Goal: Task Accomplishment & Management: Complete application form

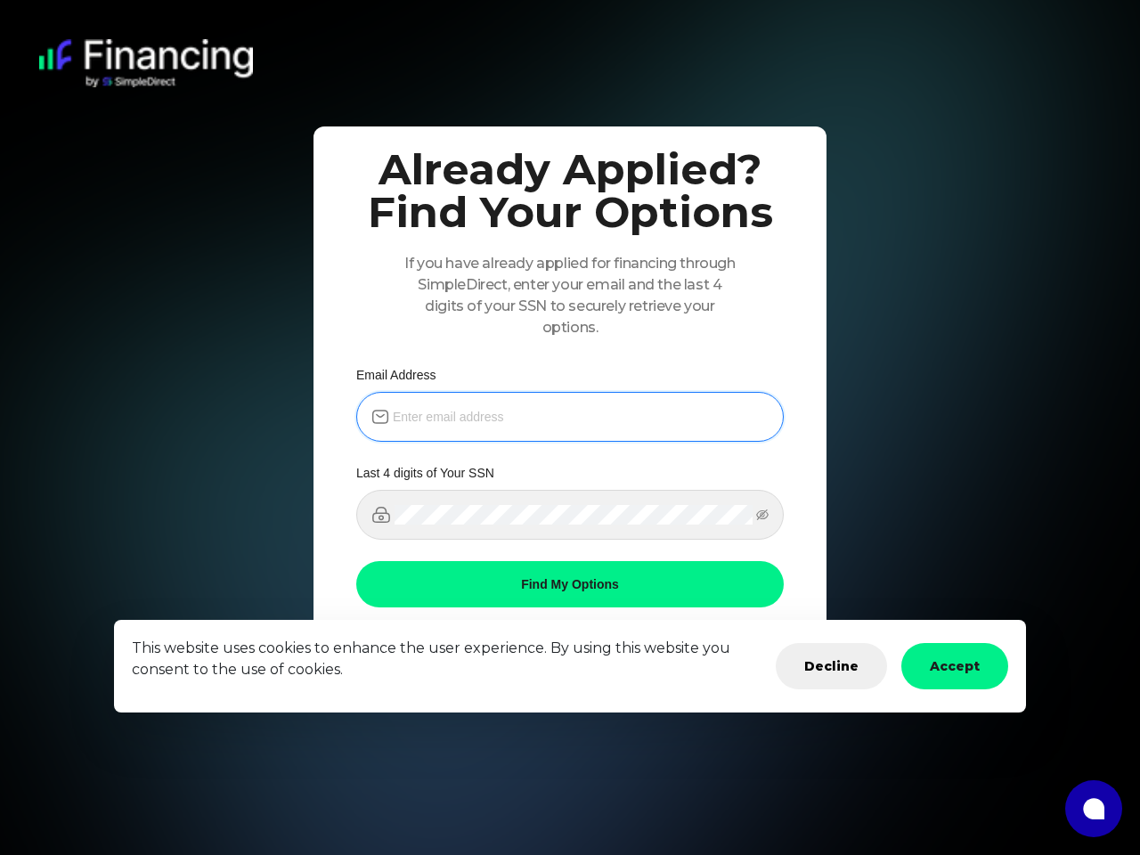
click at [570, 417] on input "email" at bounding box center [581, 417] width 376 height 20
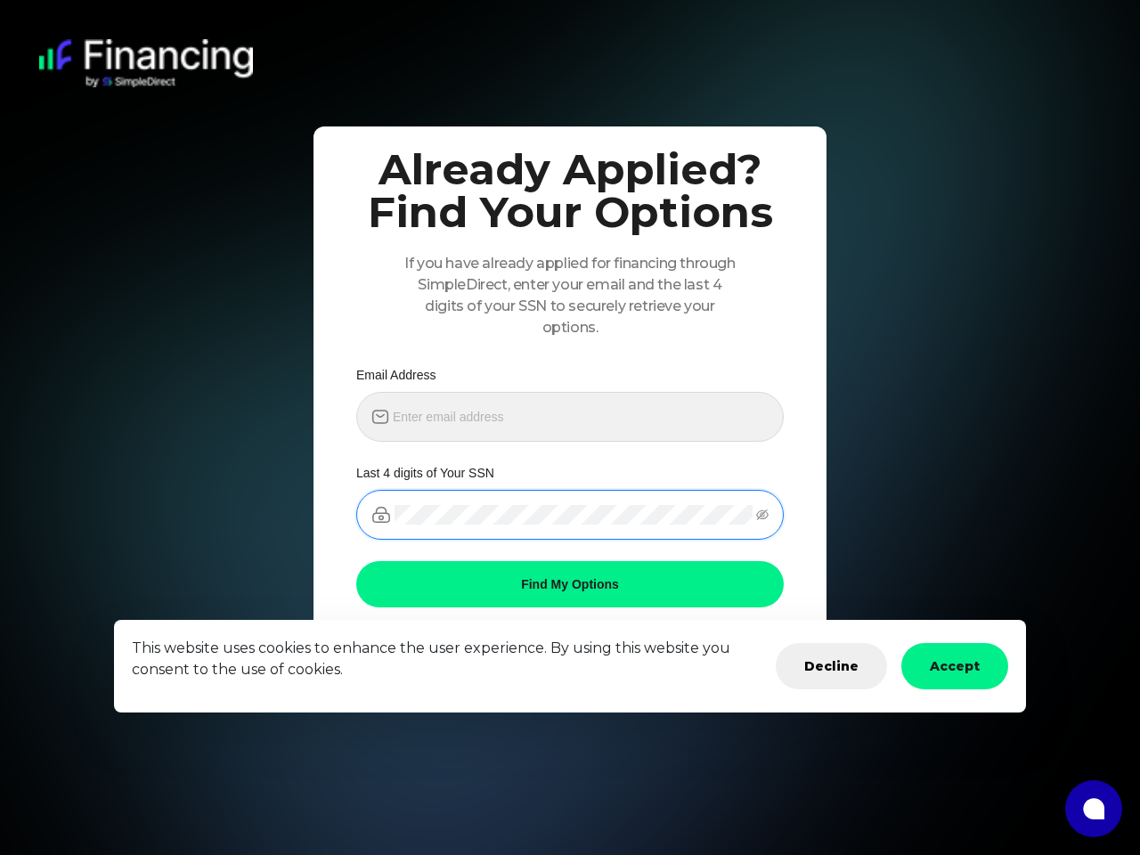
click at [763, 515] on icon "eye-invisible" at bounding box center [762, 515] width 12 height 11
click at [831, 666] on button "Decline" at bounding box center [831, 666] width 111 height 46
click at [955, 666] on button "Accept" at bounding box center [955, 666] width 107 height 46
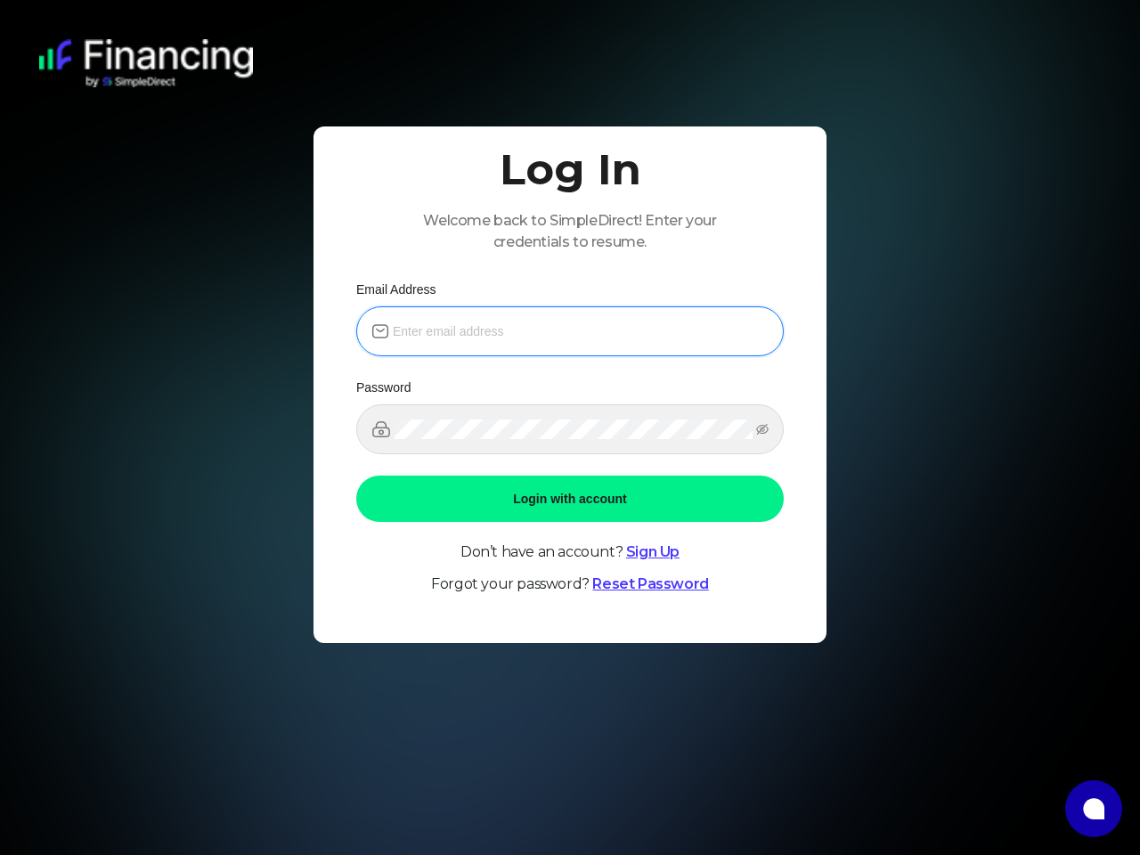
click at [570, 331] on input "email" at bounding box center [581, 332] width 376 height 20
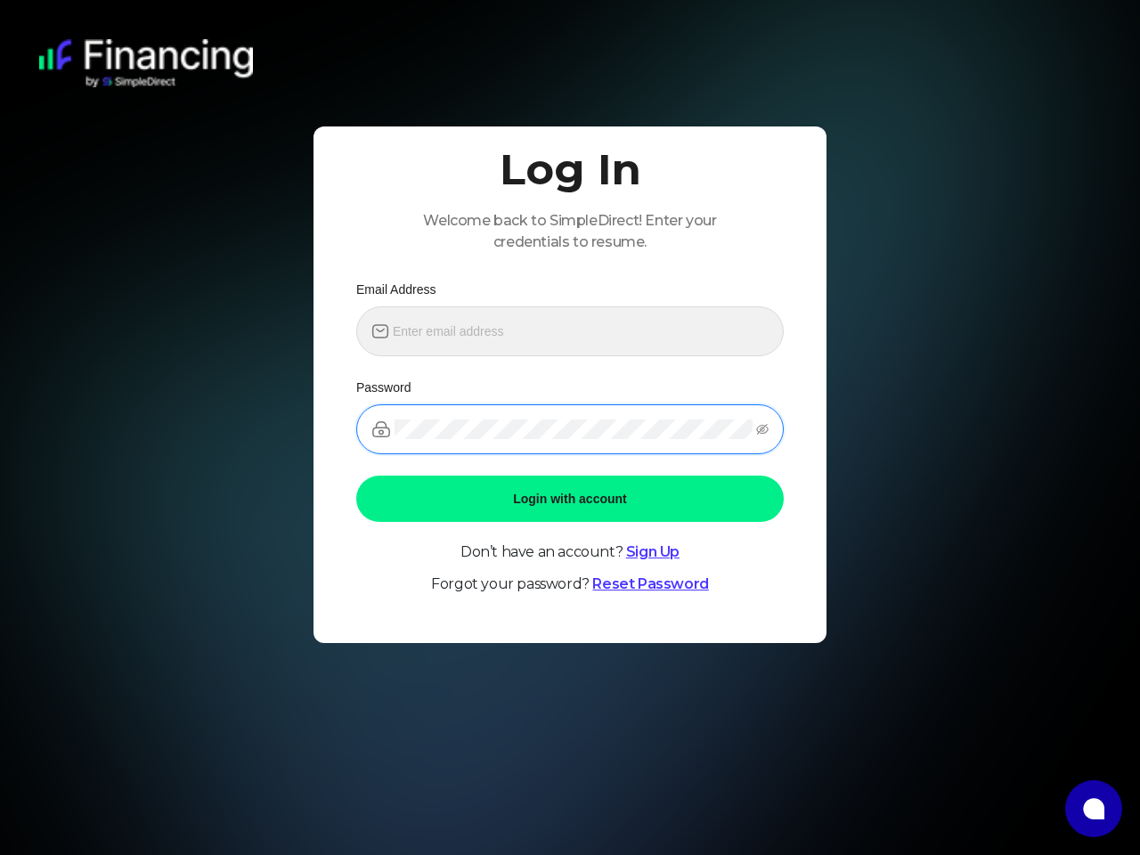
click at [763, 429] on icon "eye-invisible" at bounding box center [762, 429] width 12 height 11
